Goal: Information Seeking & Learning: Check status

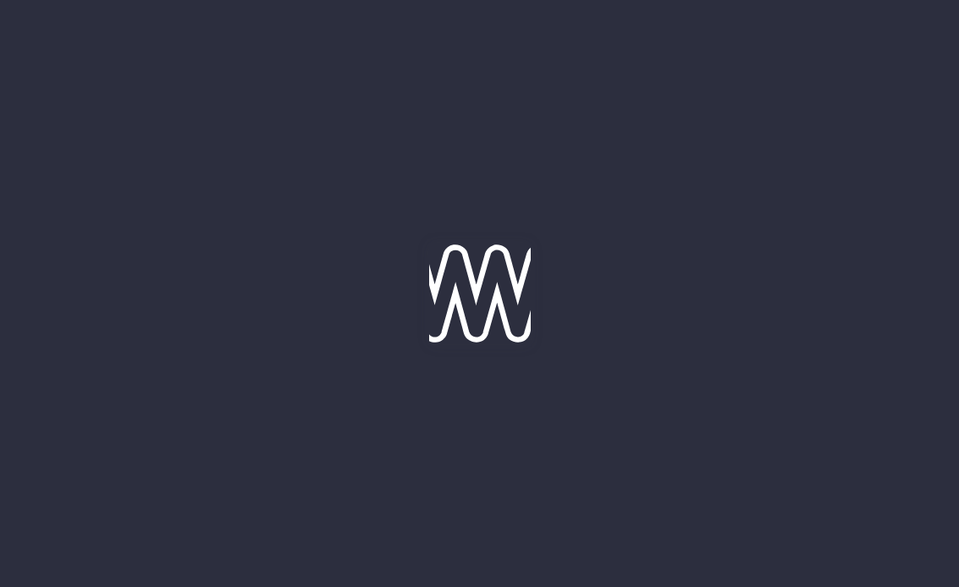
type input "15-10-2025"
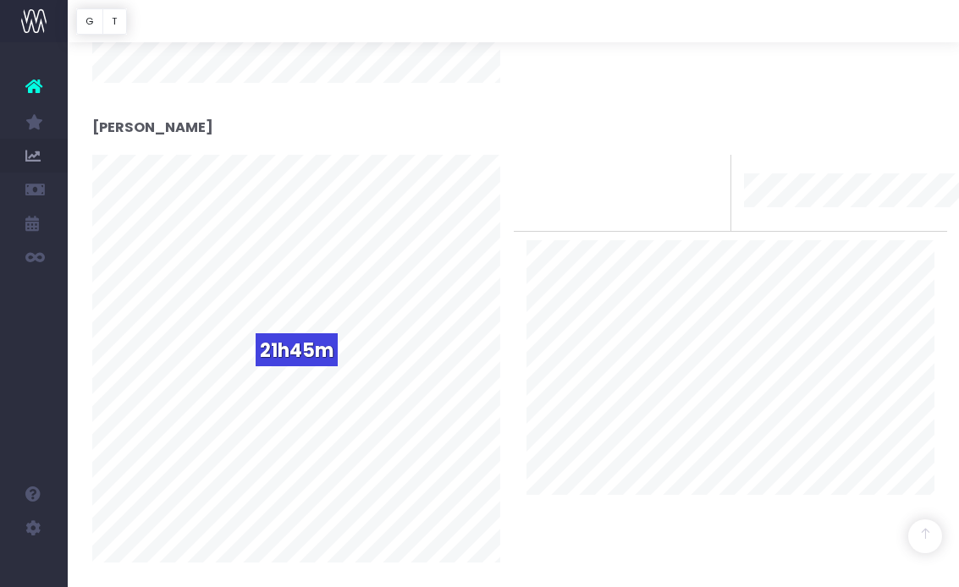
scroll to position [2663, 0]
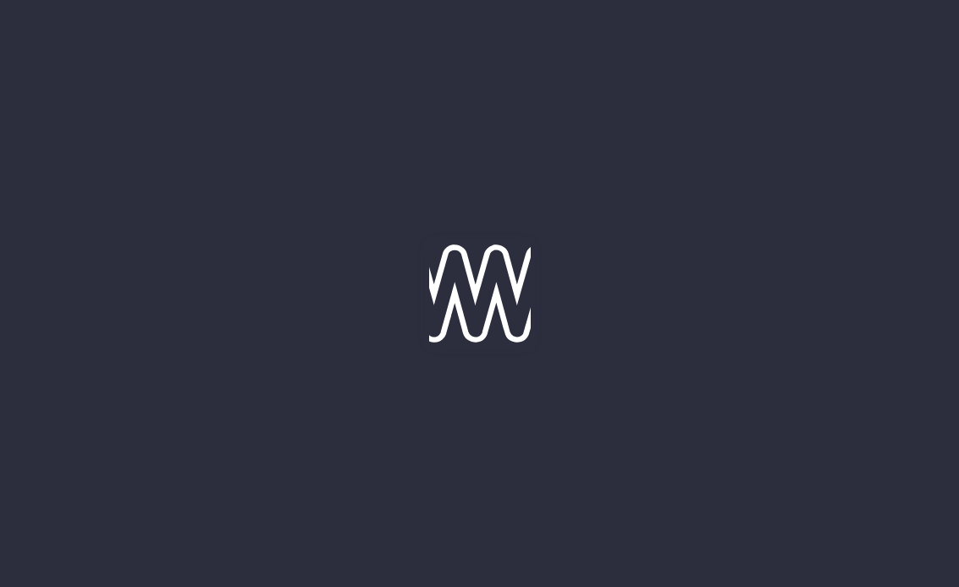
type input "[DATE]"
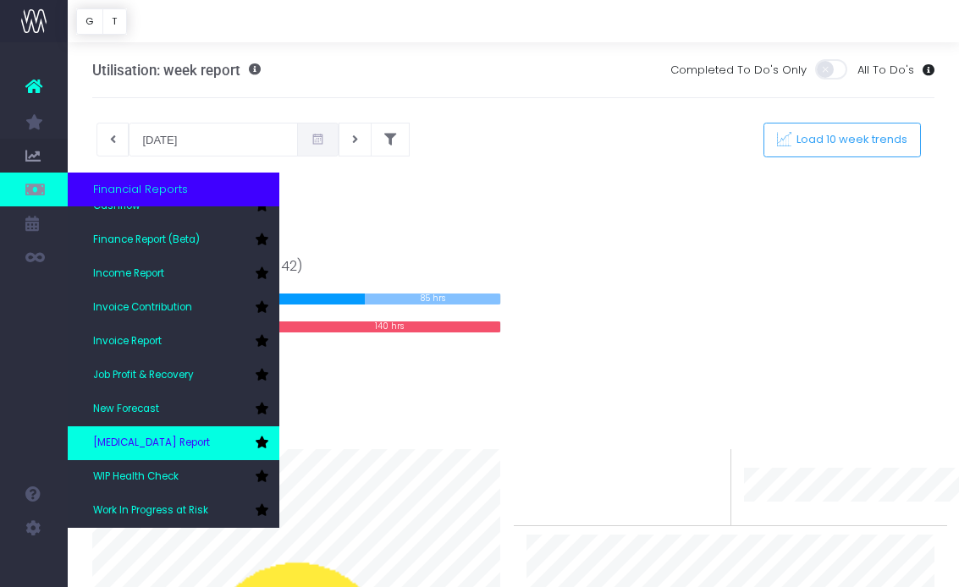
scroll to position [85, 0]
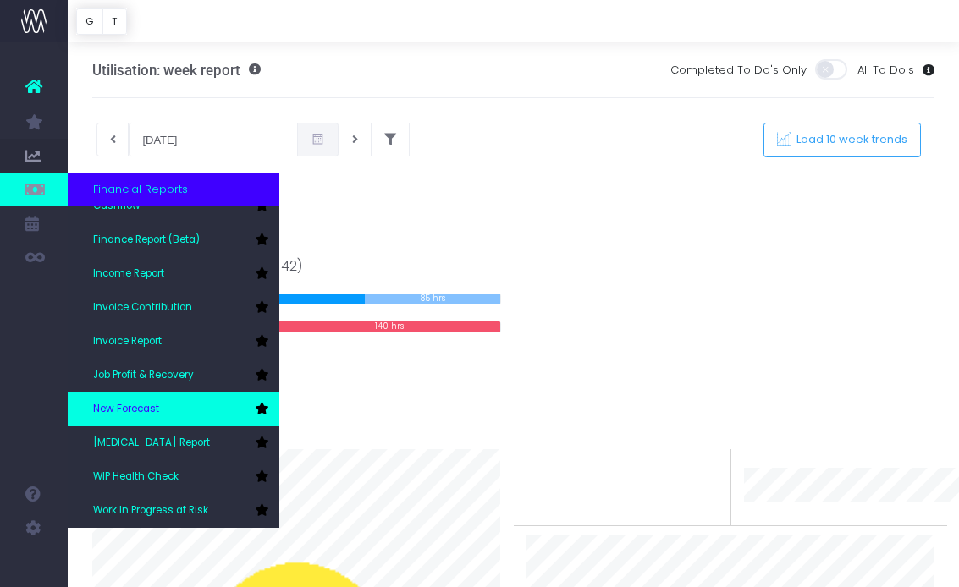
click at [137, 413] on span "New Forecast" at bounding box center [126, 409] width 66 height 15
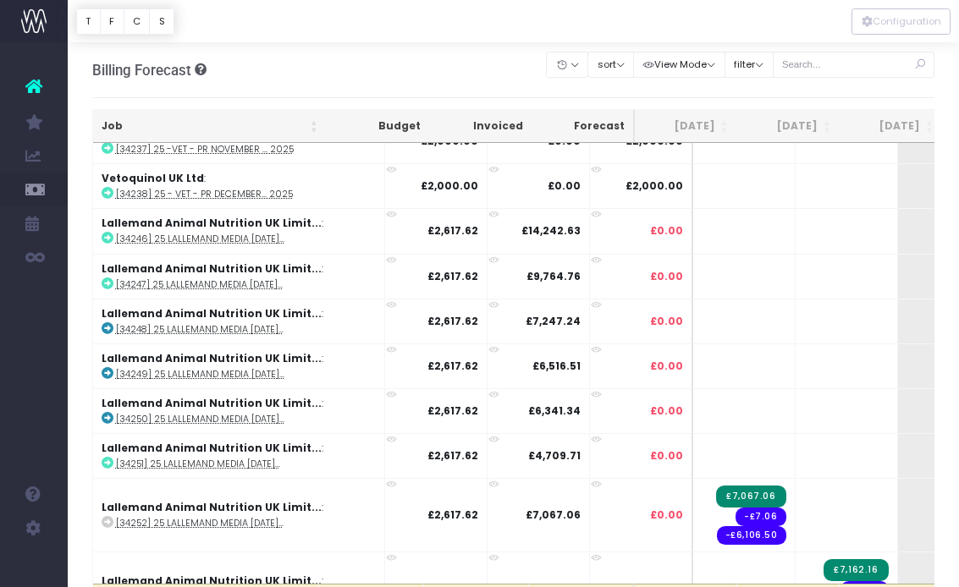
scroll to position [3761, 0]
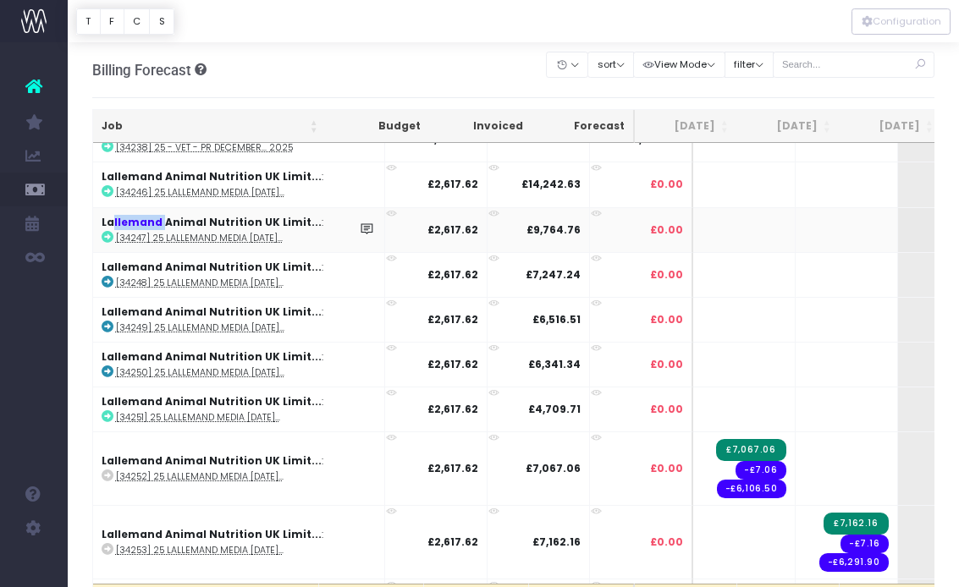
drag, startPoint x: 158, startPoint y: 211, endPoint x: 111, endPoint y: 214, distance: 47.5
click at [112, 215] on strong "Lallemand Animal Nutrition UK Limit..." at bounding box center [212, 222] width 220 height 14
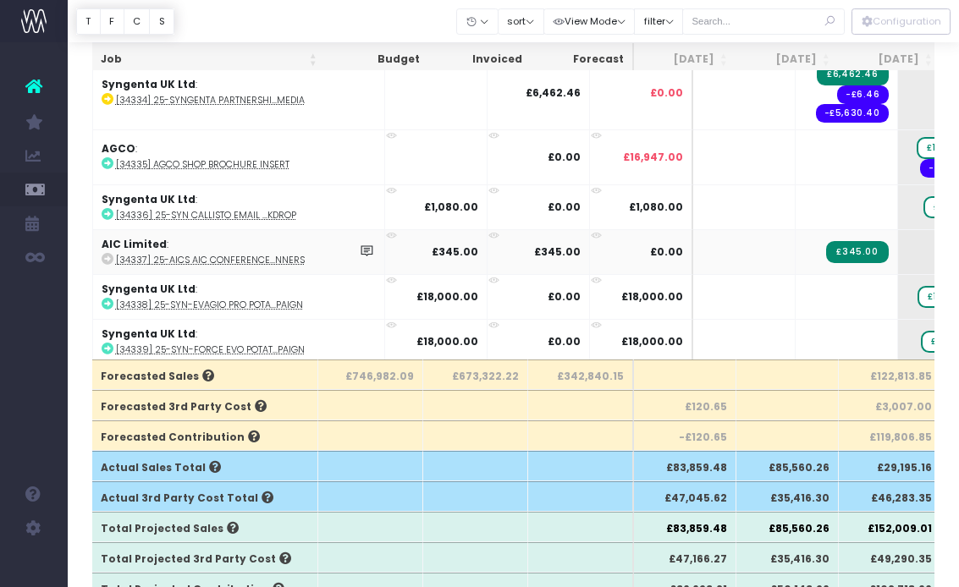
scroll to position [0, 0]
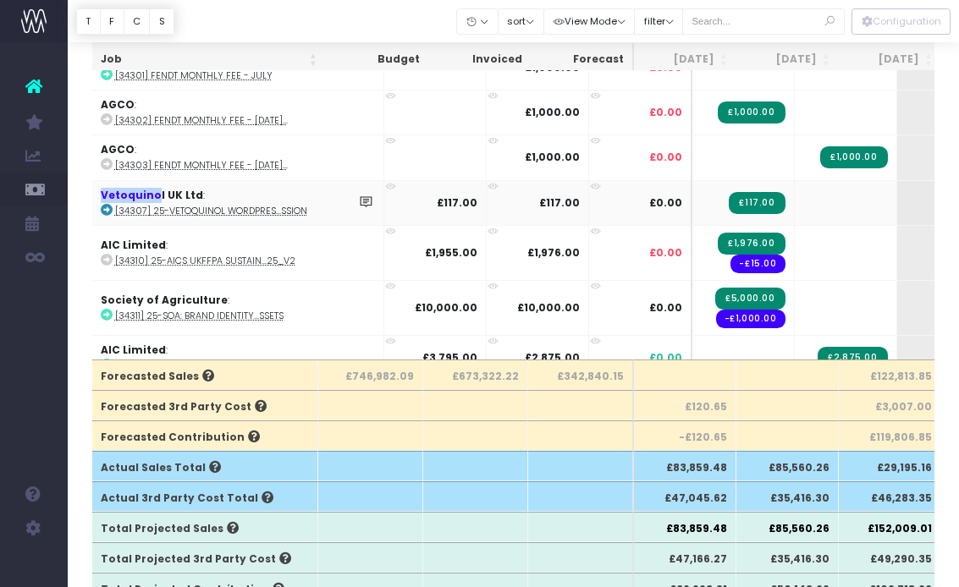
drag, startPoint x: 155, startPoint y: 186, endPoint x: 96, endPoint y: 185, distance: 59.3
click at [96, 184] on td "Vetoquinol UK Ltd : [34307] 25-Vetoquinol WordPres...ssion" at bounding box center [238, 202] width 292 height 45
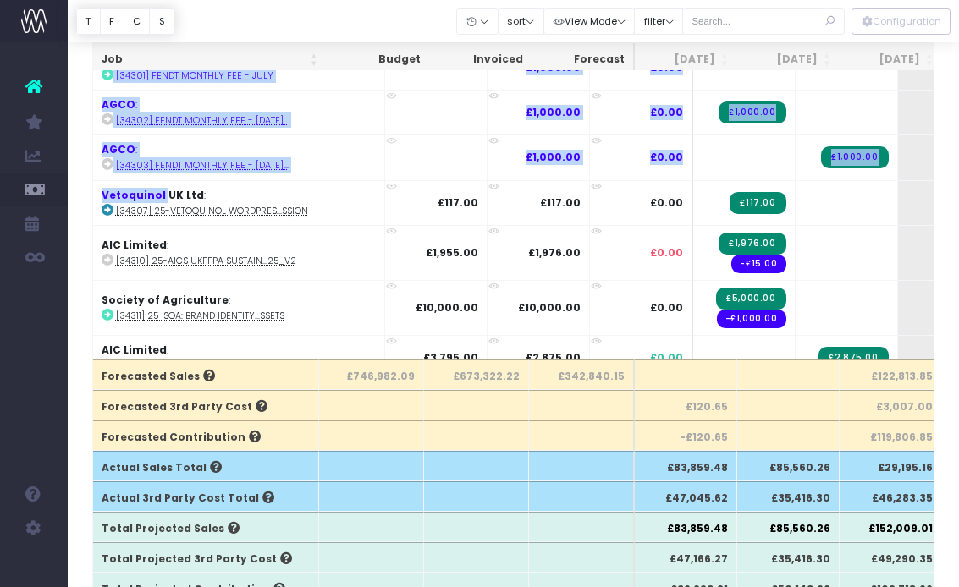
drag, startPoint x: 160, startPoint y: 183, endPoint x: 91, endPoint y: 182, distance: 69.4
click at [91, 182] on div "Billing Forecast Overview of forecasted sales, cost and gross profit Clear Filt…" at bounding box center [513, 597] width 891 height 1559
click at [157, 188] on strong "Vetoquinol UK Ltd" at bounding box center [153, 195] width 102 height 14
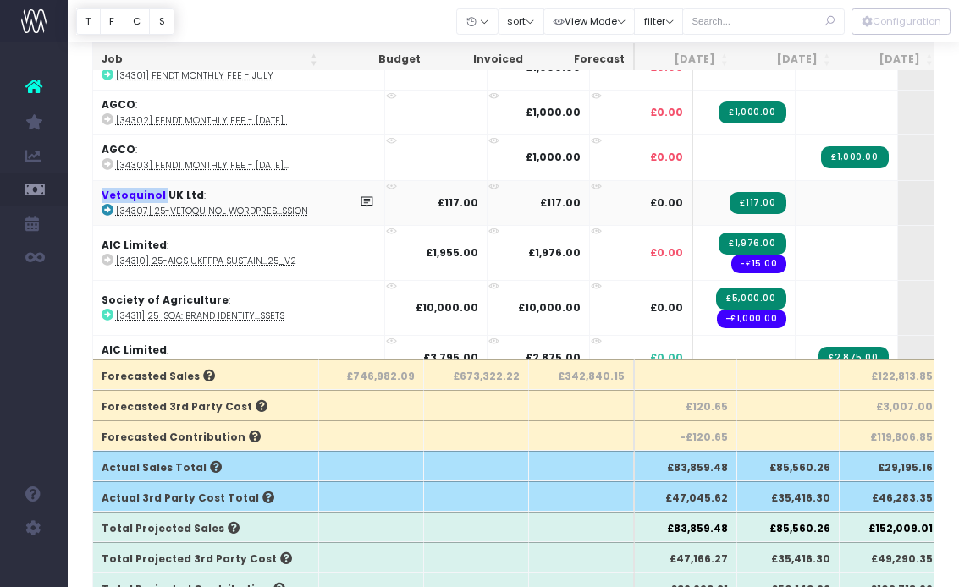
drag, startPoint x: 163, startPoint y: 182, endPoint x: 96, endPoint y: 181, distance: 66.0
click at [96, 181] on td "Vetoquinol UK Ltd : [34307] 25-Vetoquinol WordPres...ssion" at bounding box center [239, 202] width 292 height 45
copy strong "Vetoquinol"
click at [237, 17] on div at bounding box center [513, 21] width 891 height 42
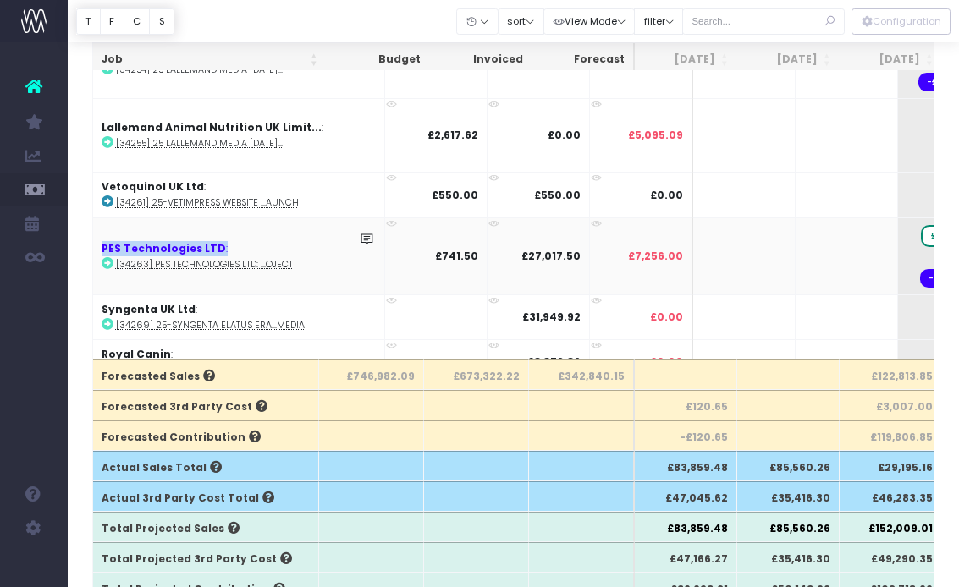
drag, startPoint x: 224, startPoint y: 234, endPoint x: 99, endPoint y: 242, distance: 125.5
click at [99, 242] on td "PES Technologies LTD : [34263] PES Technologies LTD: ...oject" at bounding box center [239, 256] width 292 height 77
copy td "PES Technologies LTD :"
